Goal: Information Seeking & Learning: Understand process/instructions

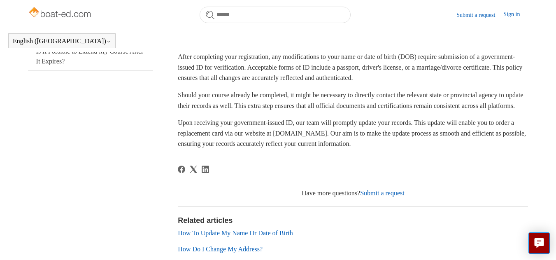
scroll to position [266, 0]
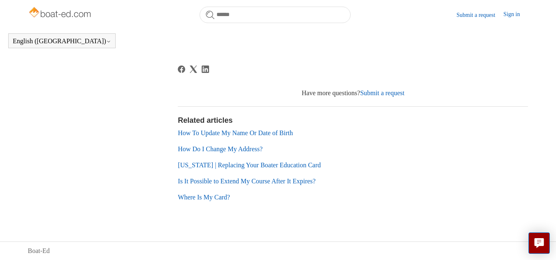
click at [203, 135] on link "How To Update My Name Or Date of Birth" at bounding box center [235, 132] width 115 height 7
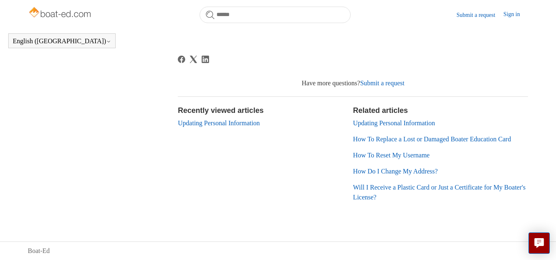
scroll to position [639, 0]
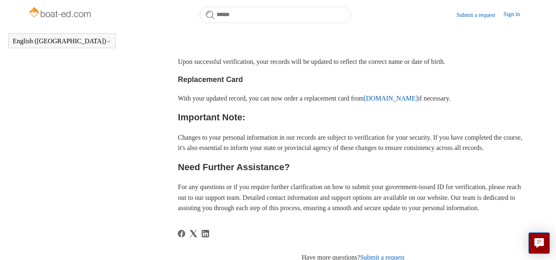
scroll to position [431, 0]
